Goal: Task Accomplishment & Management: Use online tool/utility

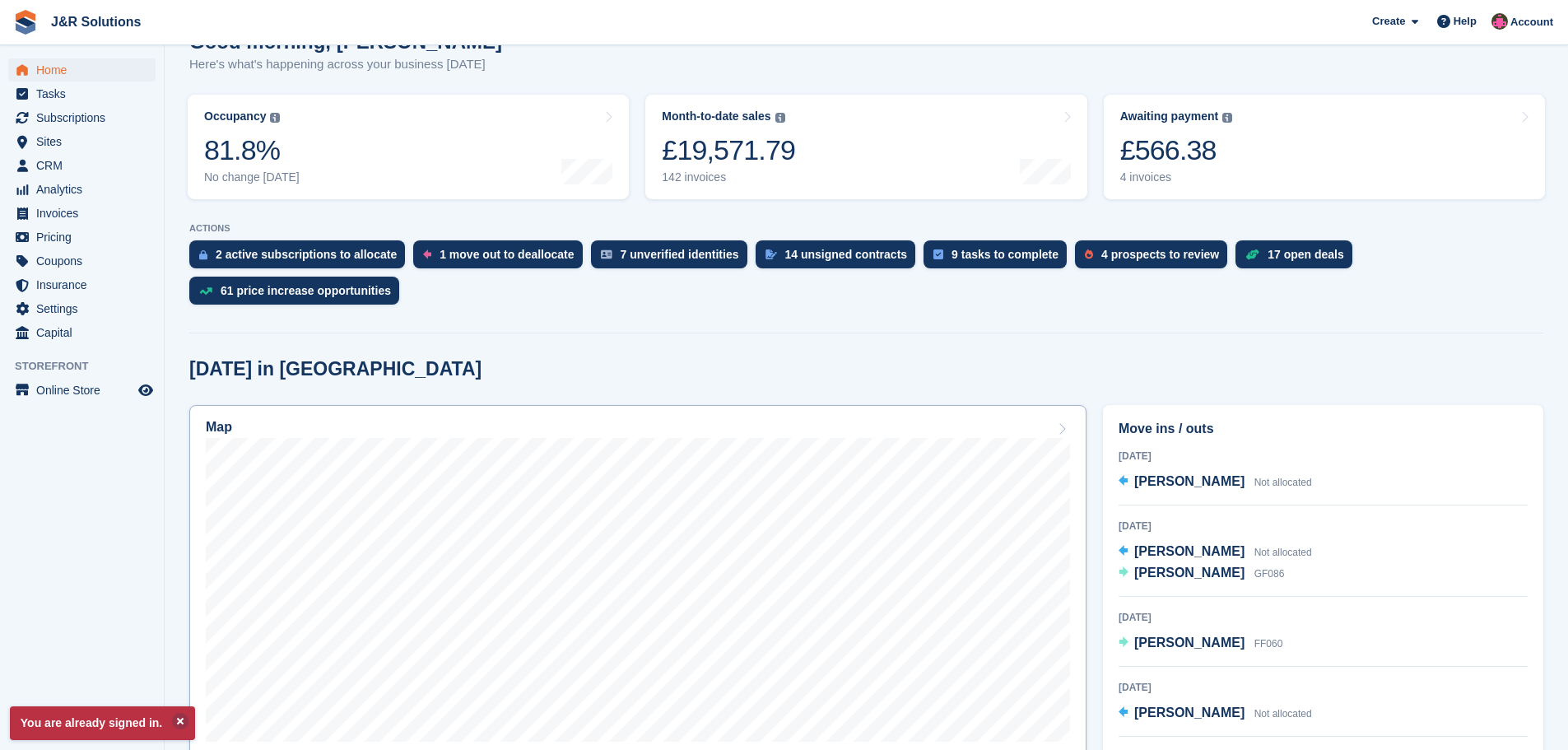
scroll to position [247, 0]
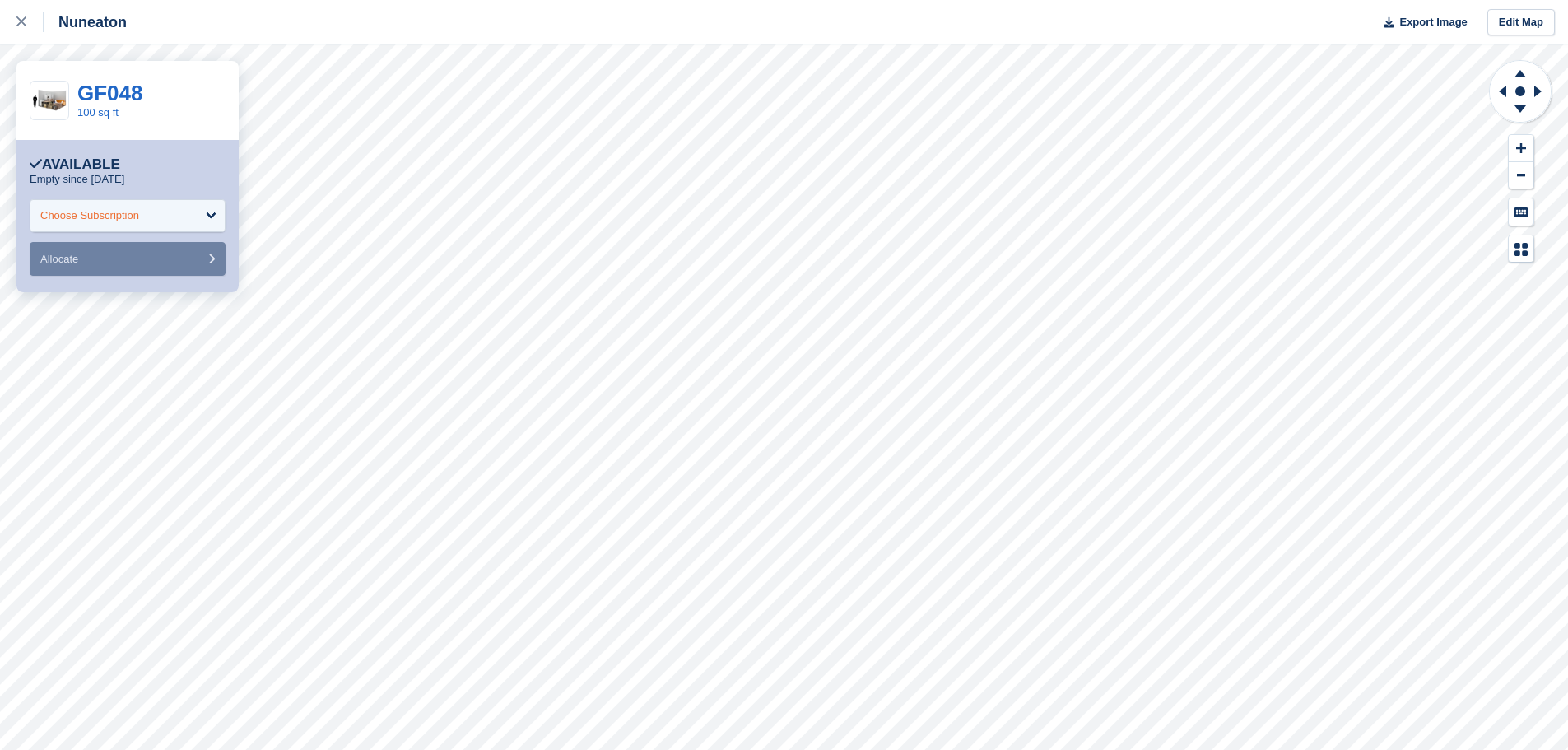
click at [96, 217] on div "Choose Subscription" at bounding box center [90, 215] width 98 height 17
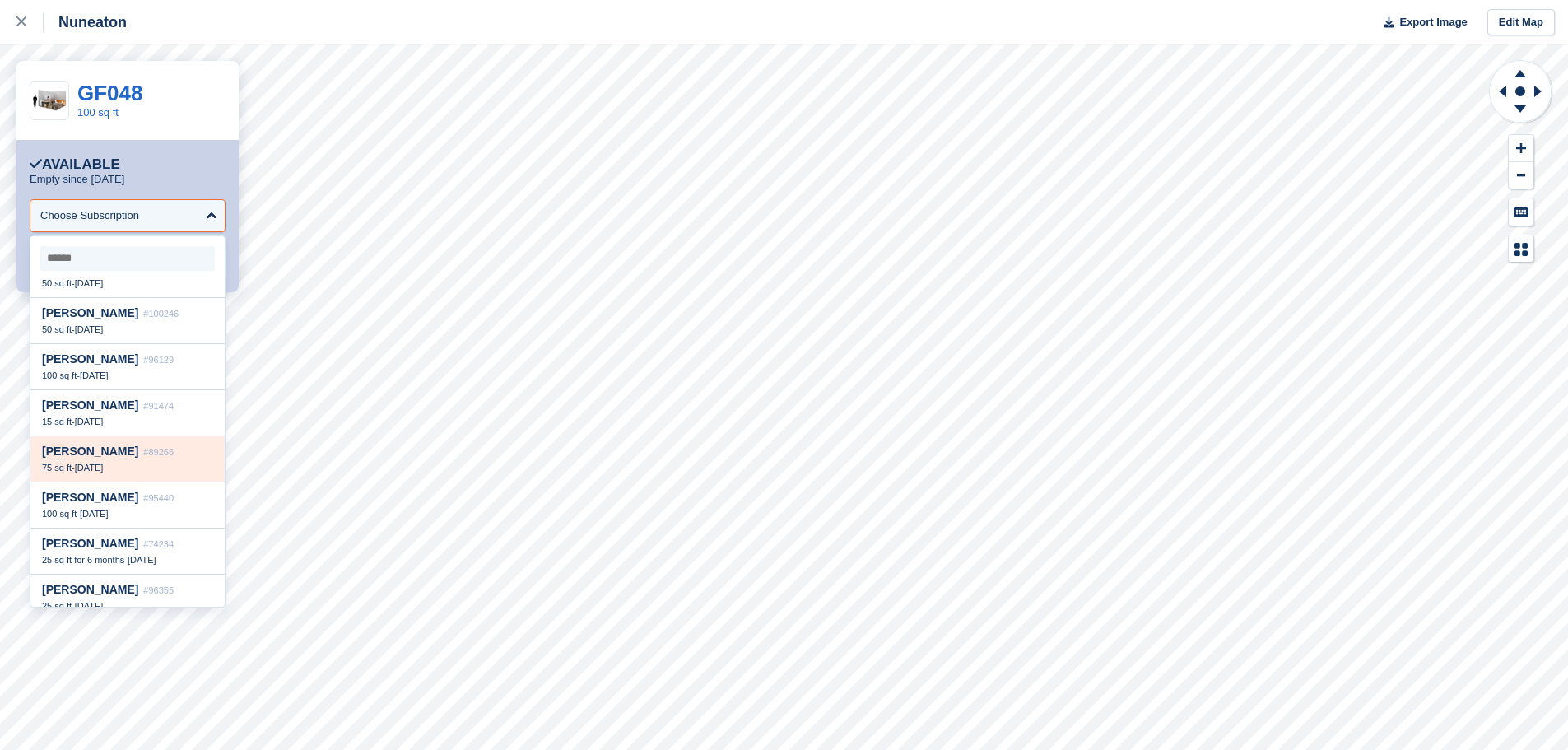
scroll to position [1630, 0]
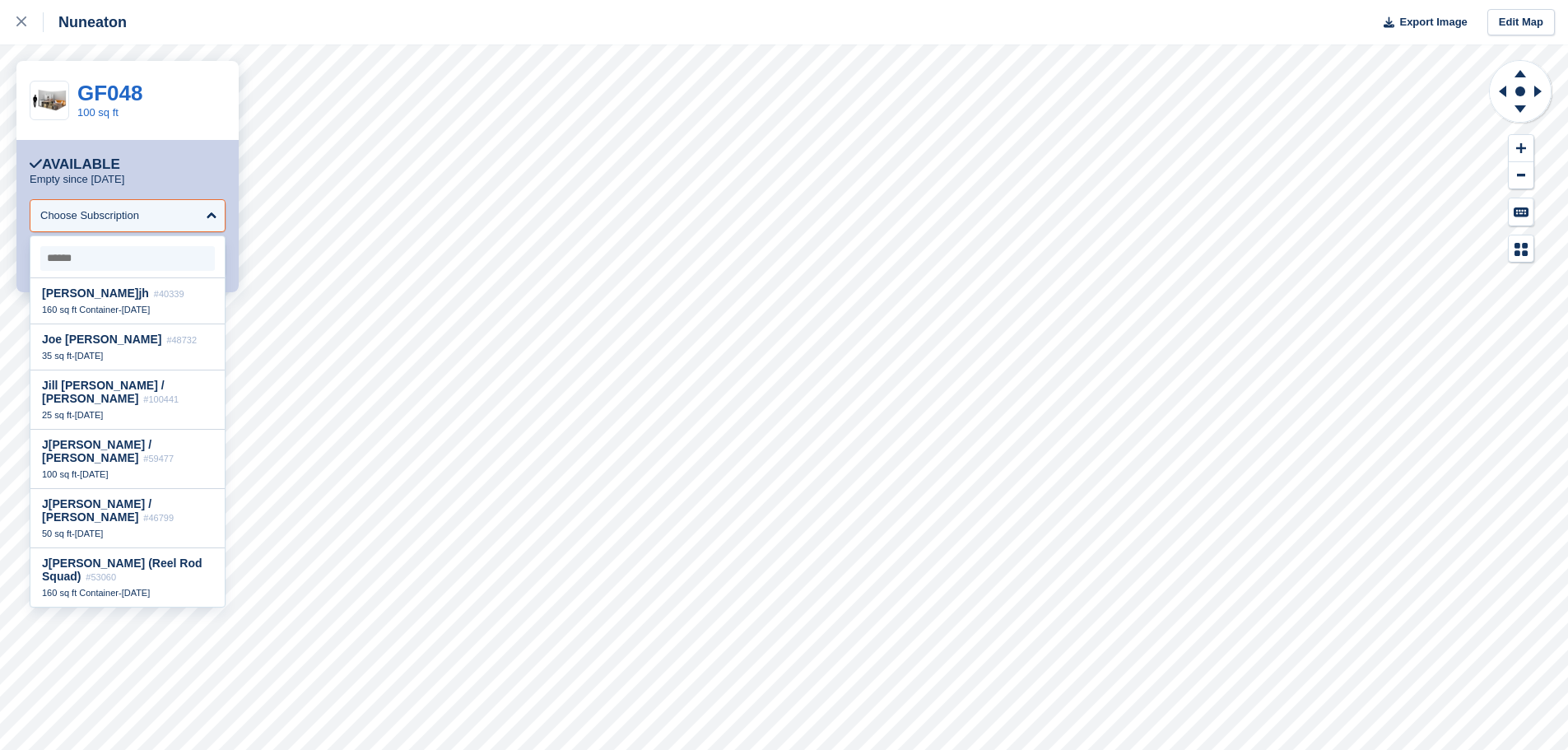
type input "*"
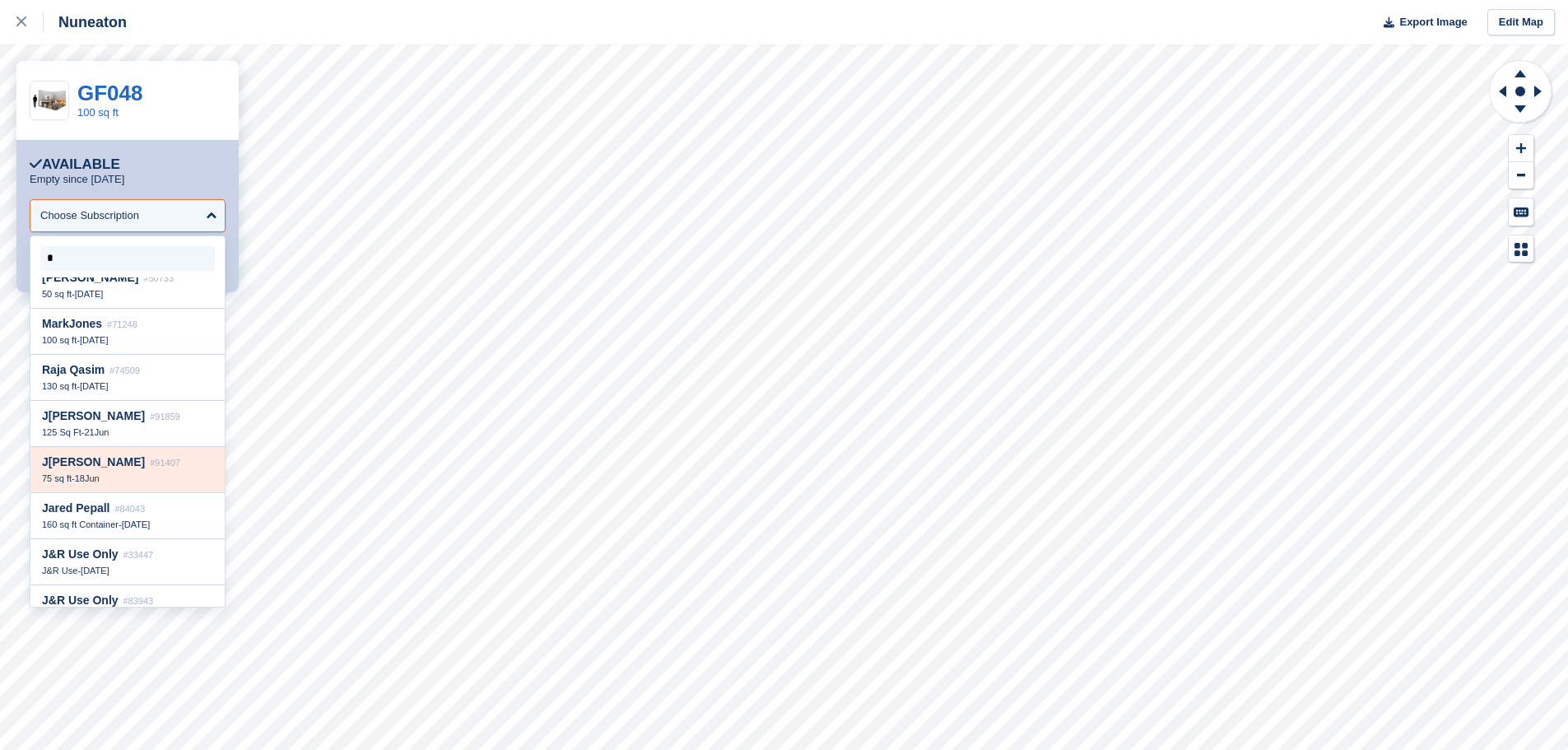
scroll to position [191, 0]
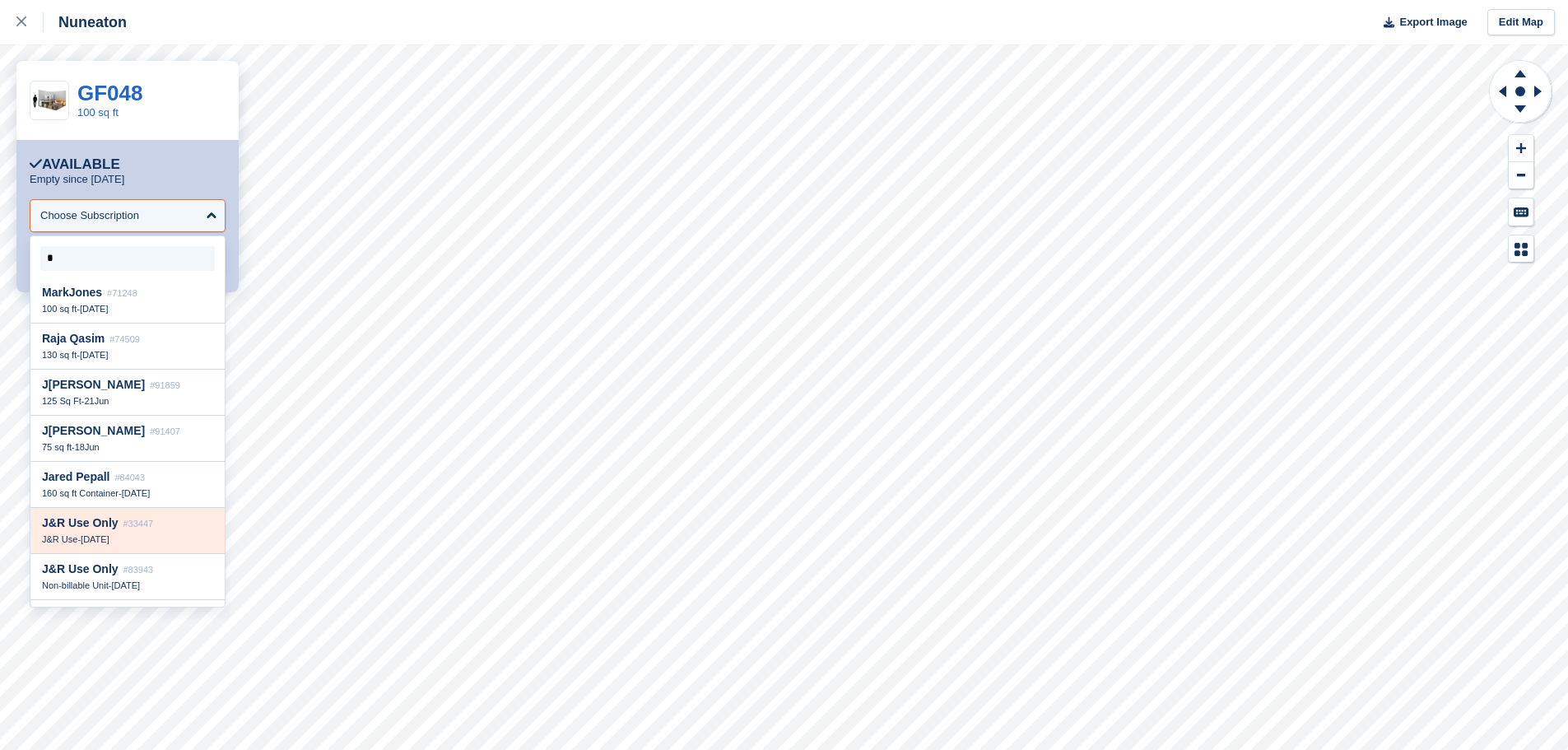
click at [110, 535] on span "[DATE]" at bounding box center [95, 539] width 29 height 10
select select "*****"
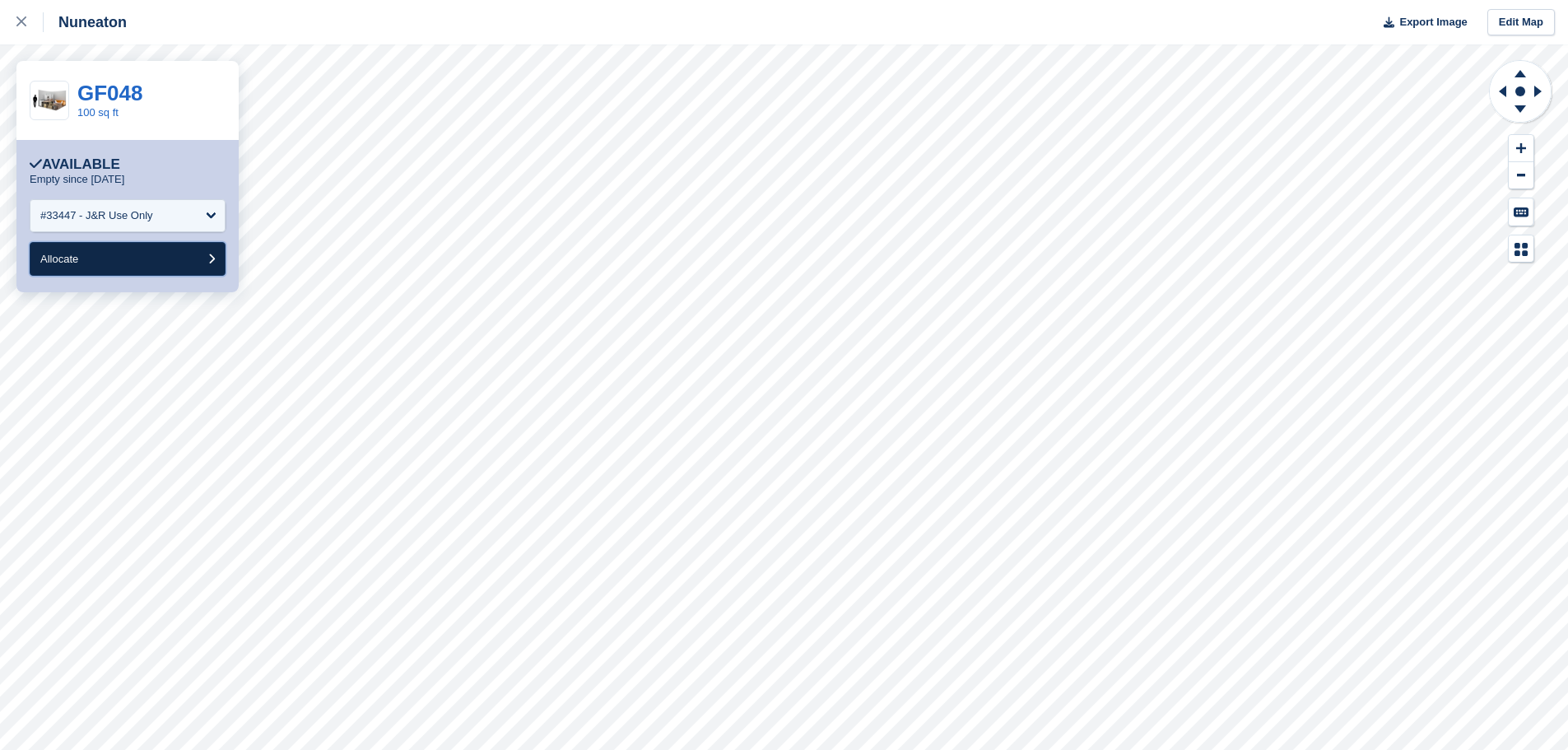
click at [193, 254] on button "Allocate" at bounding box center [127, 259] width 196 height 34
